Goal: Task Accomplishment & Management: Use online tool/utility

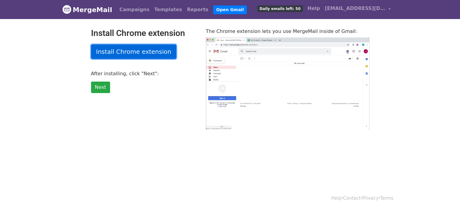
click at [143, 50] on link "Install Chrome extension" at bounding box center [134, 51] width 86 height 15
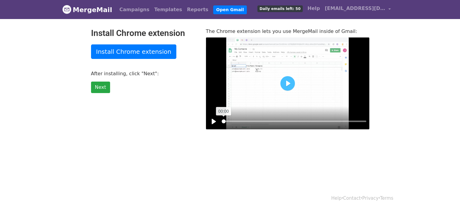
drag, startPoint x: 231, startPoint y: 122, endPoint x: 221, endPoint y: 124, distance: 9.8
click at [222, 124] on input "Seek" at bounding box center [294, 121] width 144 height 6
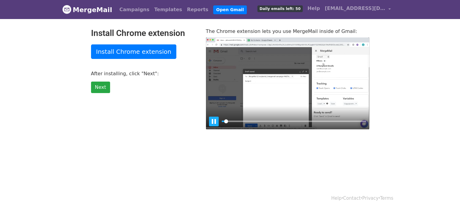
click at [214, 121] on button "Pause Play" at bounding box center [214, 122] width 10 height 10
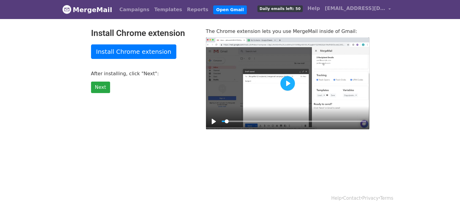
click at [286, 83] on button "Play" at bounding box center [287, 83] width 15 height 15
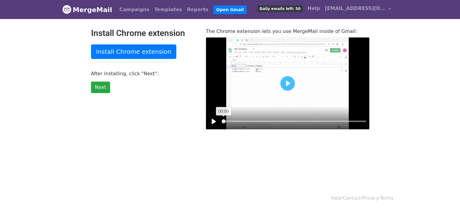
drag, startPoint x: 229, startPoint y: 121, endPoint x: 218, endPoint y: 121, distance: 11.2
click at [222, 121] on input "Seek" at bounding box center [294, 121] width 144 height 6
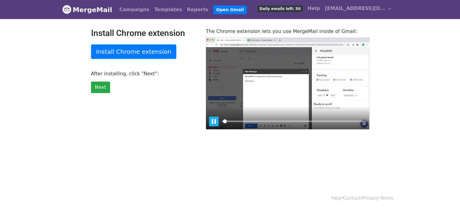
click at [215, 121] on button "Pause Play" at bounding box center [214, 122] width 10 height 10
type input "1.36"
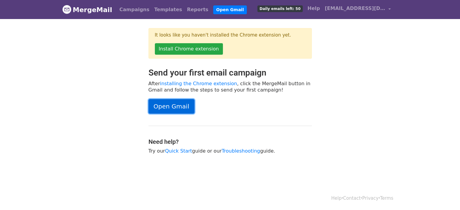
click at [180, 104] on link "Open Gmail" at bounding box center [171, 106] width 46 height 15
